Goal: Find specific page/section: Find specific page/section

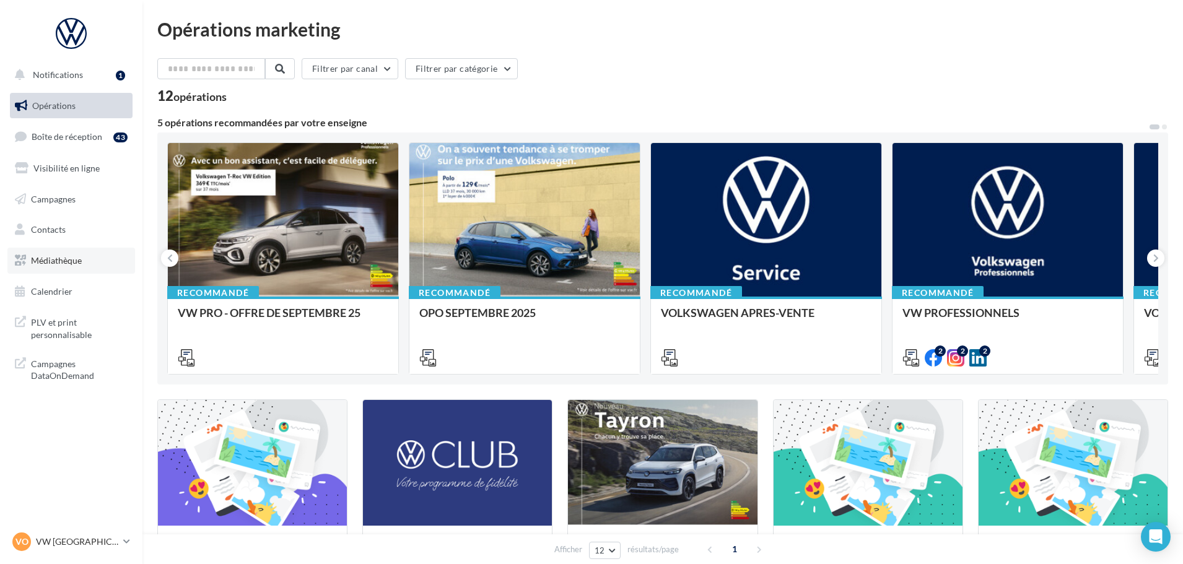
click at [78, 260] on span "Médiathèque" at bounding box center [56, 260] width 51 height 11
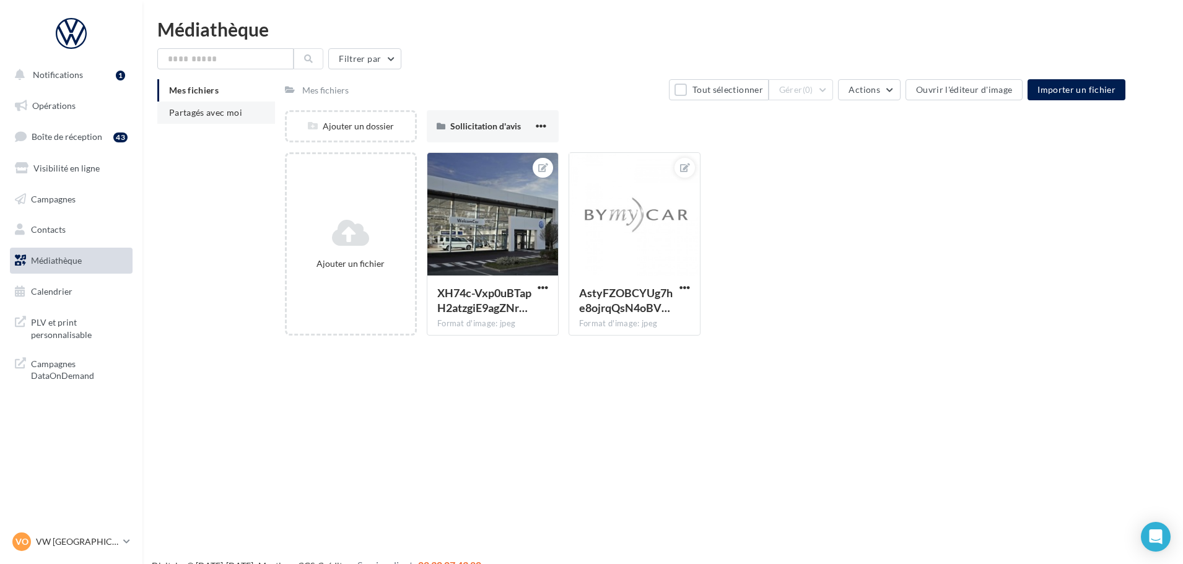
click at [169, 118] on li "Partagés avec moi" at bounding box center [216, 113] width 118 height 22
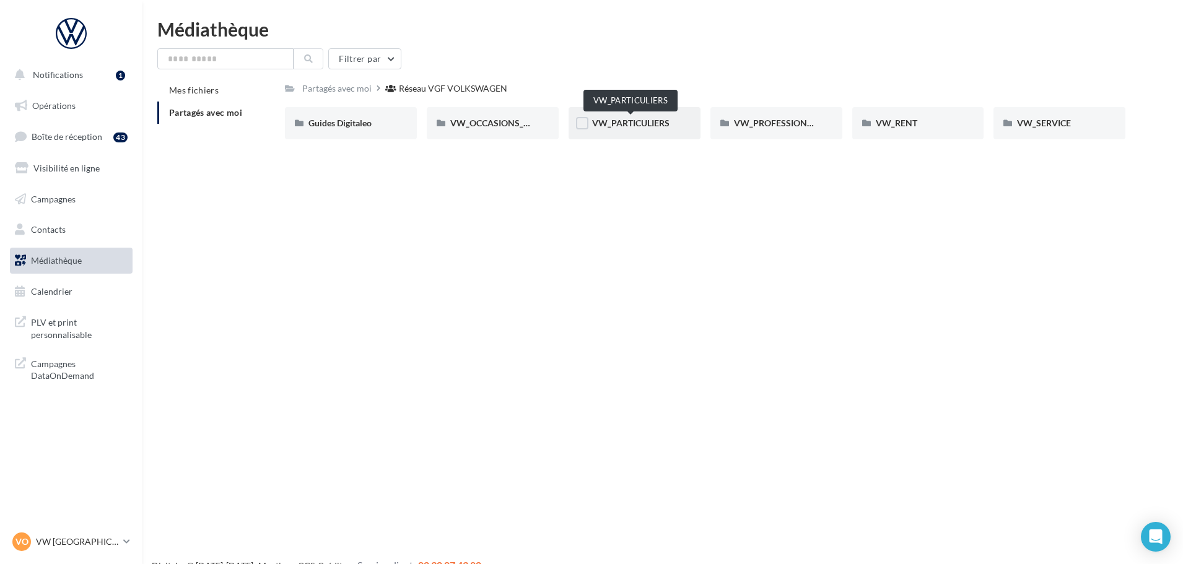
click at [660, 126] on span "VW_PARTICULIERS" at bounding box center [630, 123] width 77 height 11
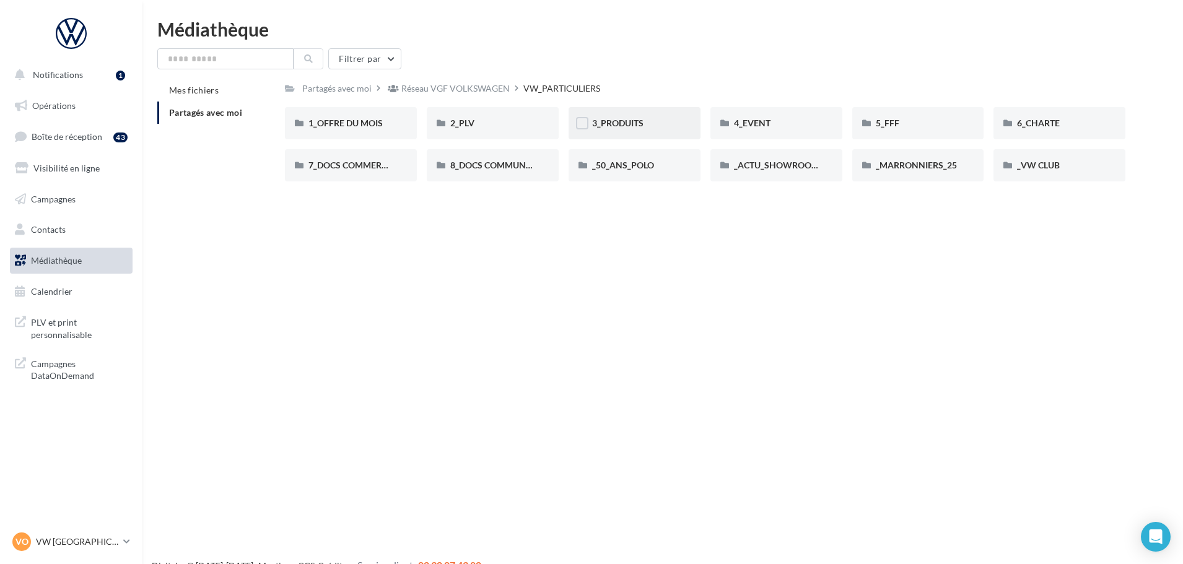
click at [623, 129] on div "3_PRODUITS" at bounding box center [634, 123] width 85 height 12
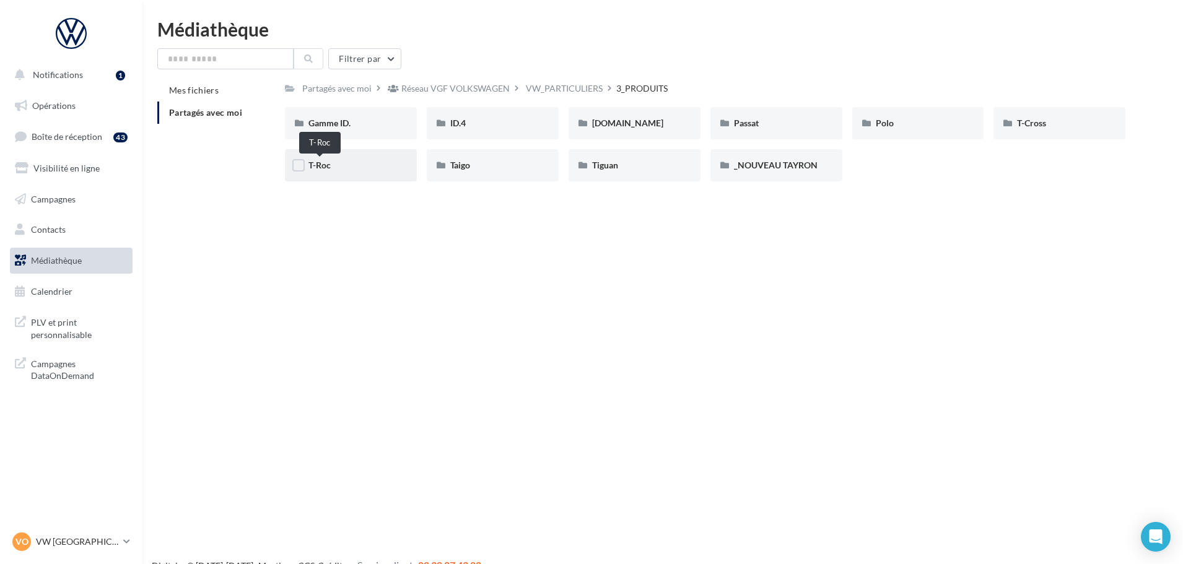
click at [321, 164] on span "T-Roc" at bounding box center [320, 165] width 22 height 11
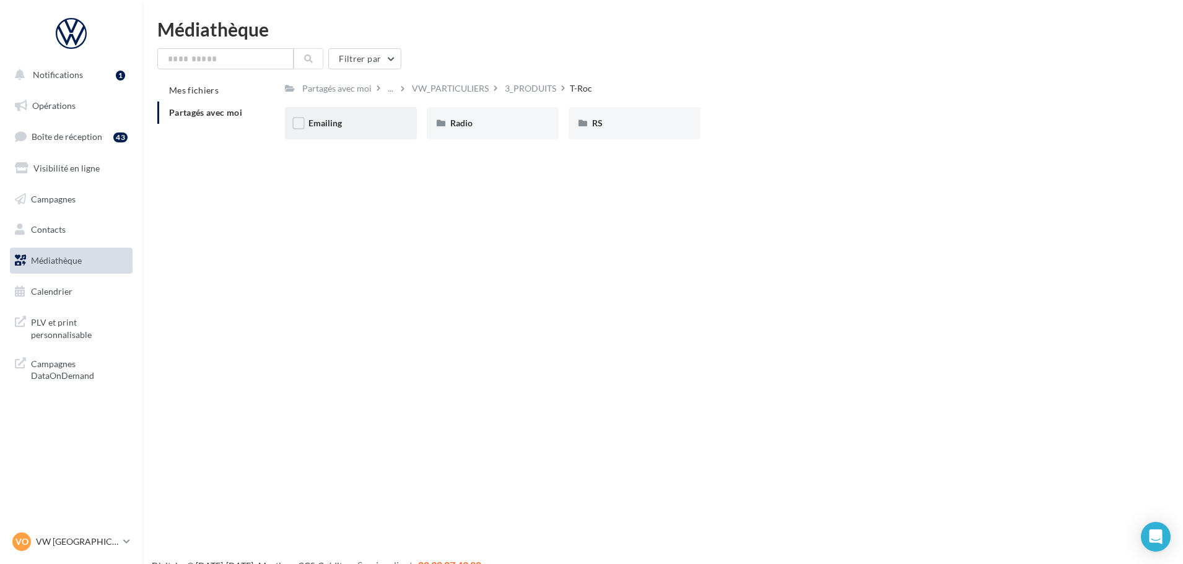
click at [354, 126] on div "Emailing" at bounding box center [351, 123] width 85 height 12
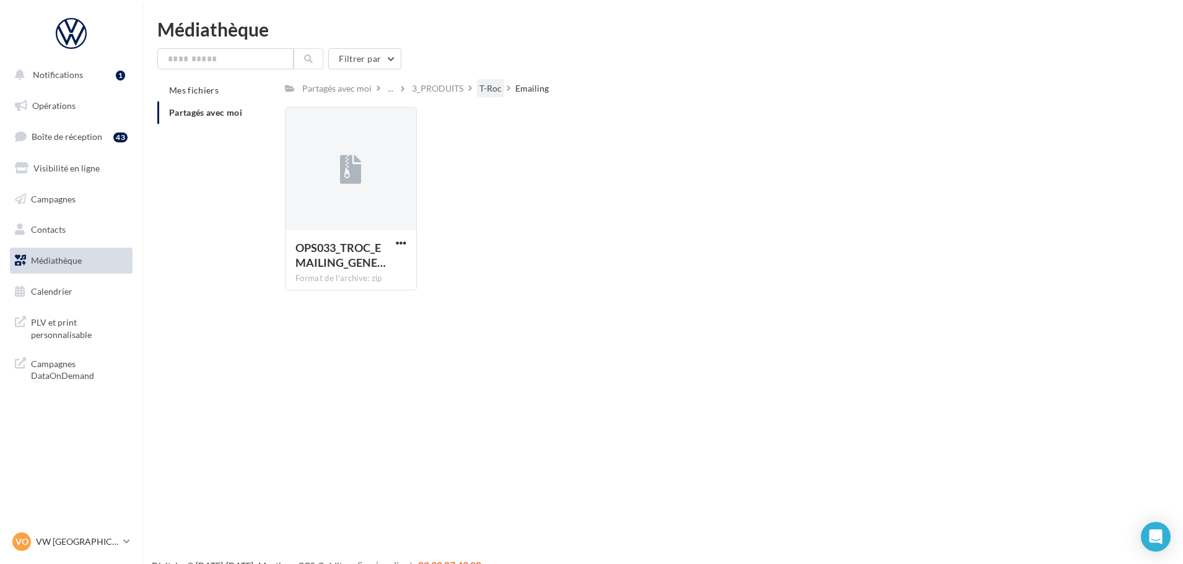
click at [483, 83] on div "T-Roc" at bounding box center [490, 88] width 22 height 12
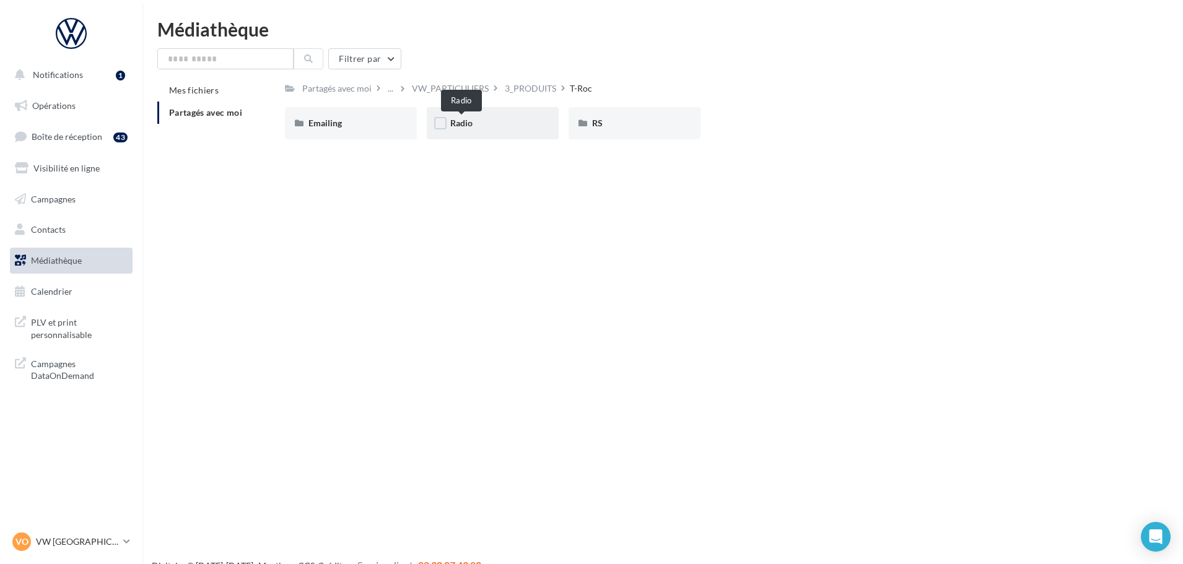
click at [471, 125] on span "Radio" at bounding box center [461, 123] width 22 height 11
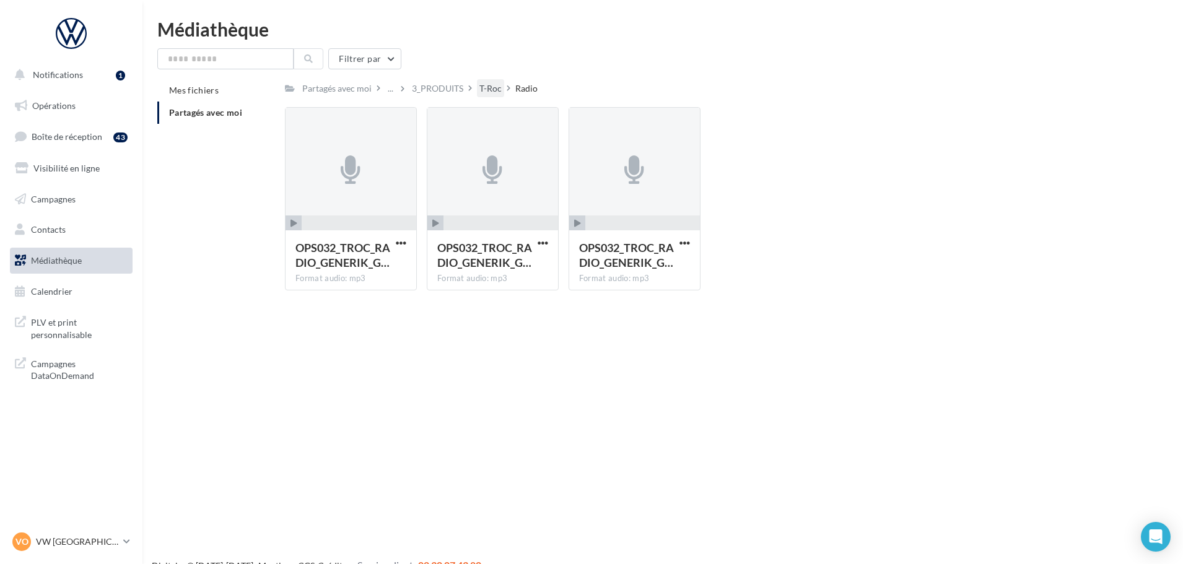
click at [492, 87] on div "T-Roc" at bounding box center [490, 88] width 22 height 12
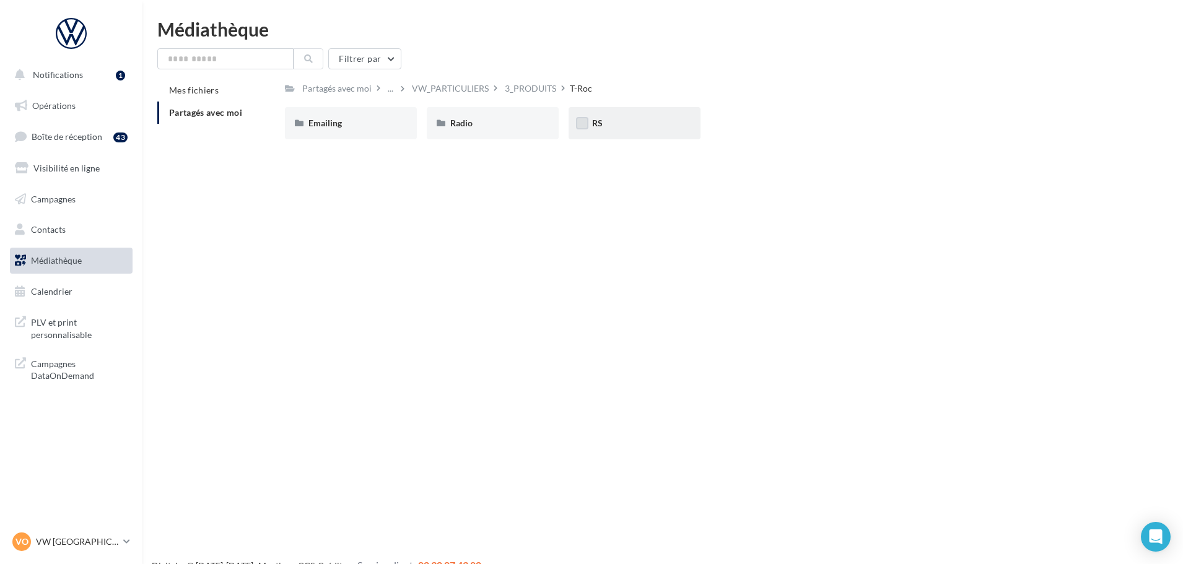
click at [588, 118] on label at bounding box center [582, 123] width 12 height 12
click at [606, 118] on div "RS" at bounding box center [634, 123] width 85 height 12
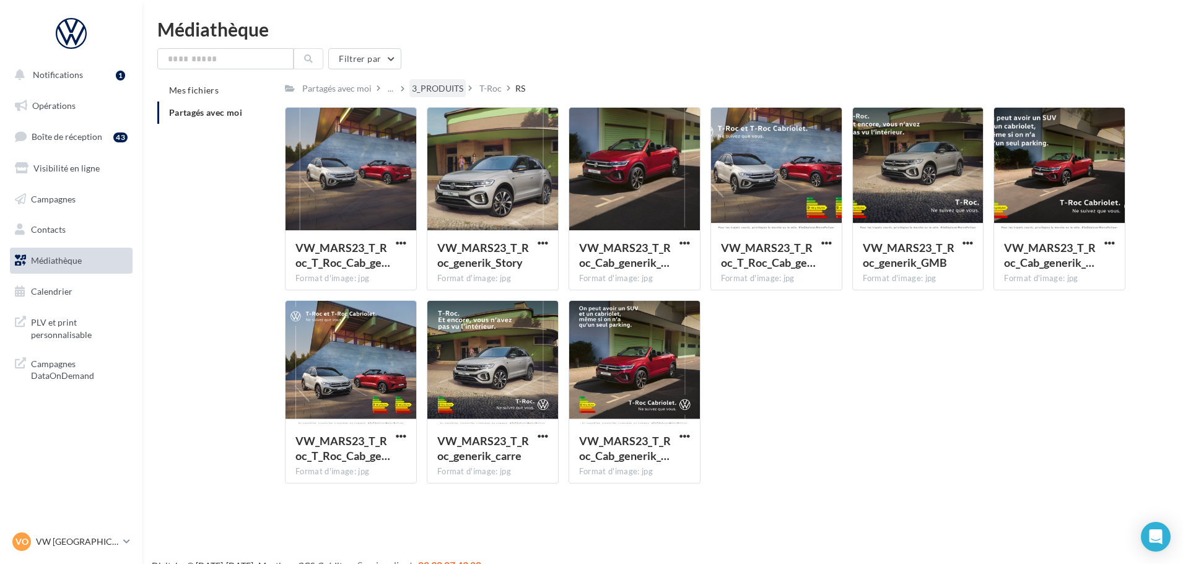
click at [427, 89] on div "3_PRODUITS" at bounding box center [437, 88] width 51 height 12
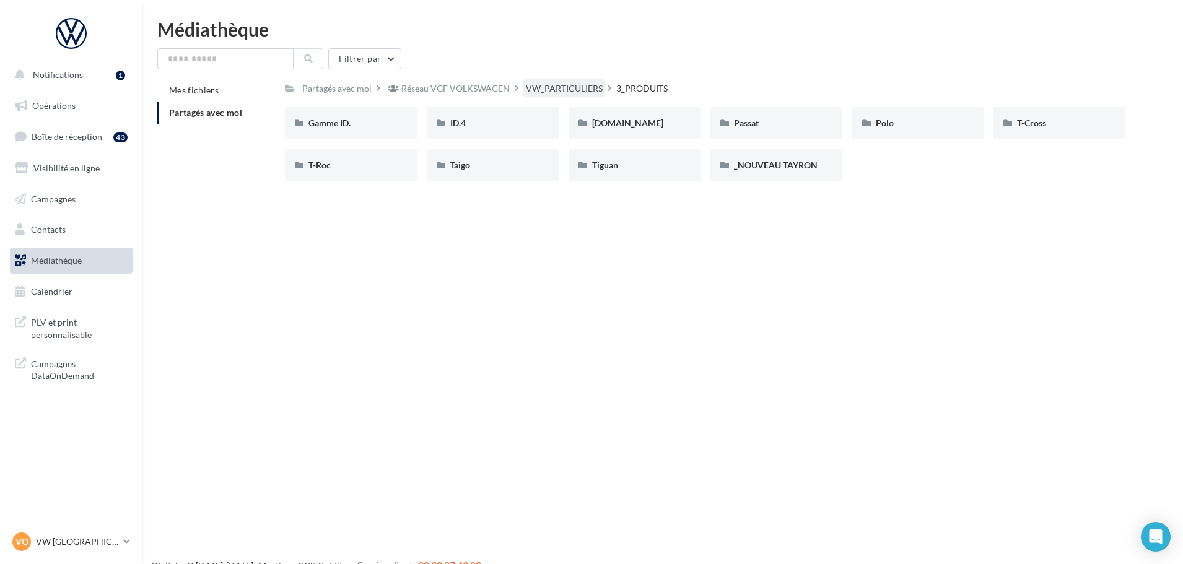
click at [563, 88] on div "VW_PARTICULIERS" at bounding box center [564, 88] width 77 height 12
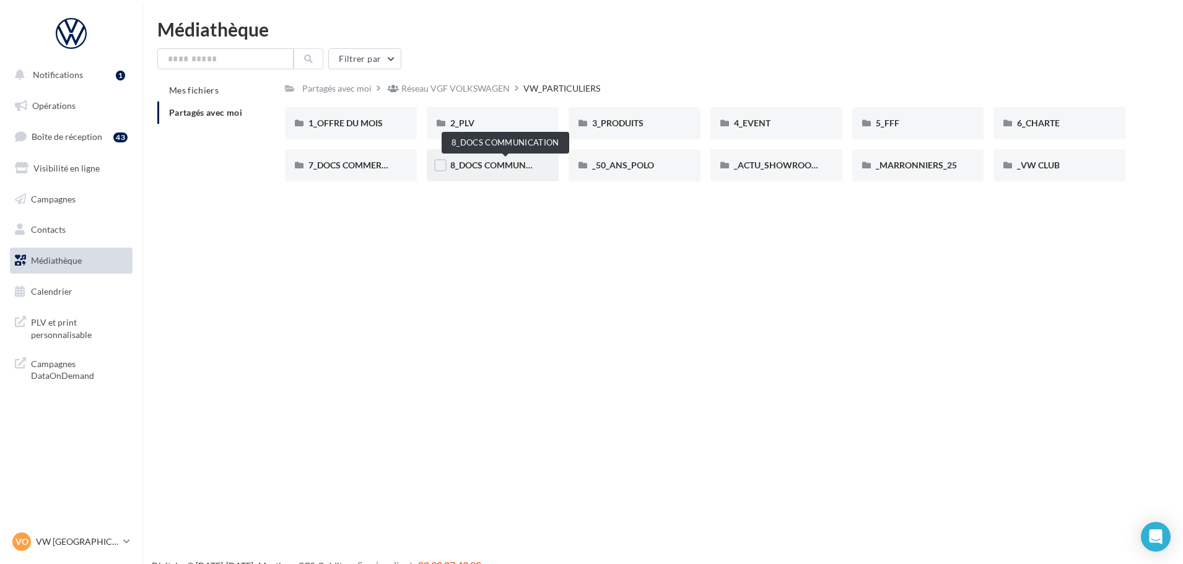
click at [517, 168] on span "8_DOCS COMMUNICATION" at bounding box center [505, 165] width 110 height 11
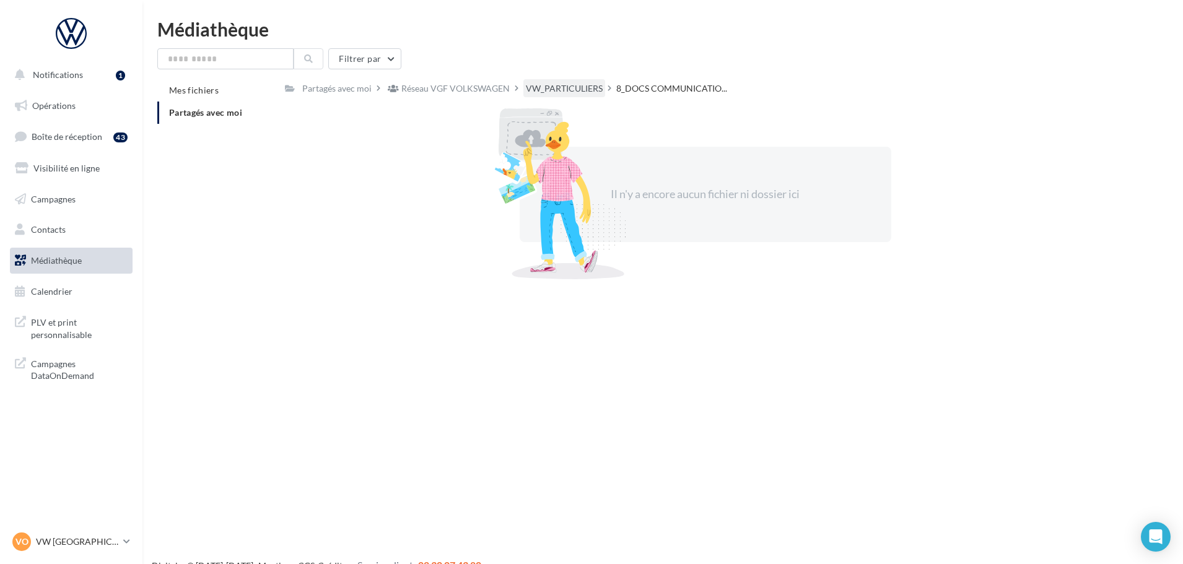
click at [556, 88] on div "VW_PARTICULIERS" at bounding box center [564, 88] width 77 height 12
